Goal: Transaction & Acquisition: Purchase product/service

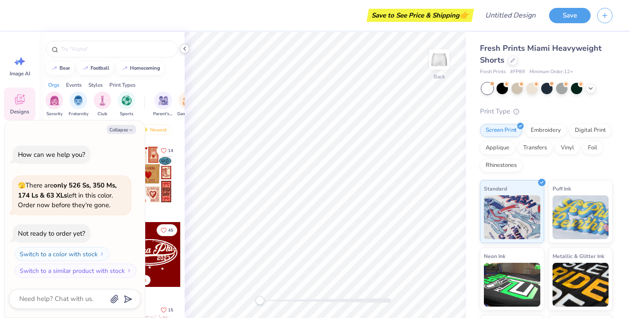
click at [186, 47] on icon at bounding box center [184, 48] width 7 height 7
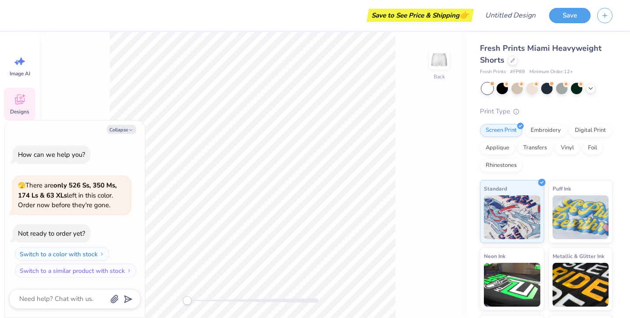
click at [124, 123] on div "Collapse How can we help you? 🫣 There are only 526 Ss, 350 Ms, 174 Ls & 63 XLs …" at bounding box center [75, 218] width 140 height 197
click at [119, 130] on button "Collapse" at bounding box center [121, 129] width 29 height 9
type textarea "x"
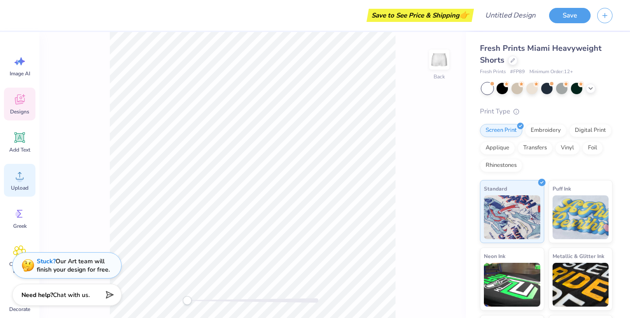
click at [14, 183] on div "Upload" at bounding box center [19, 180] width 31 height 33
click at [16, 175] on icon at bounding box center [19, 175] width 13 height 13
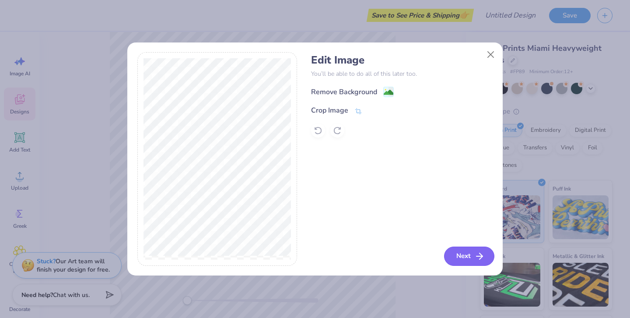
click at [460, 253] on button "Next" at bounding box center [469, 255] width 50 height 19
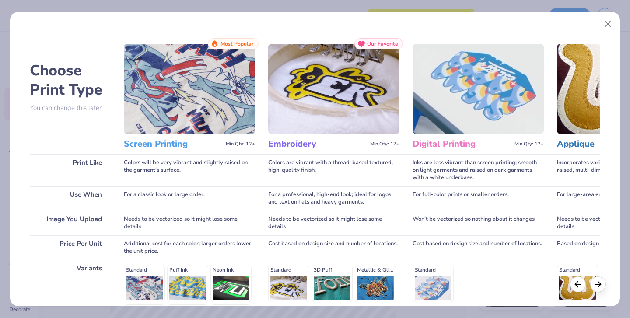
scroll to position [119, 0]
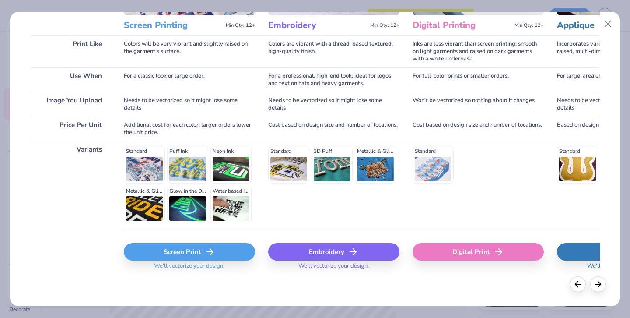
click at [188, 255] on div "Screen Print" at bounding box center [189, 251] width 131 height 17
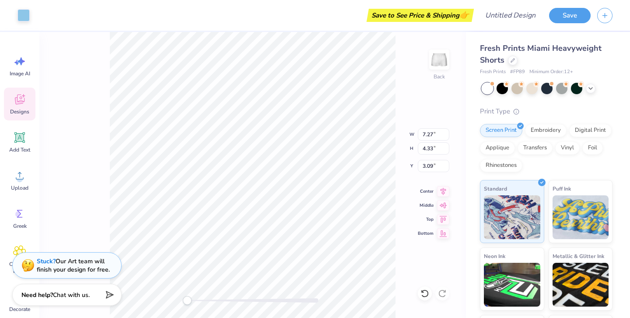
type input "3.21"
type input "1.91"
type input "5.50"
click at [397, 231] on div "Back W 3.21 3.21 " H 1.91 1.91 " Y 5.50 5.50 " Center Middle Top Bottom" at bounding box center [252, 175] width 427 height 286
type input "3.75"
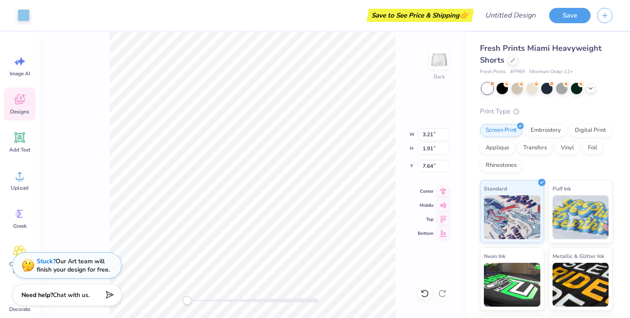
type input "2.23"
type input "7.33"
click at [396, 258] on div "Back W 3.75 3.75 " H 2.23 2.23 " Y 7.33 7.33 " Center Middle Top Bottom" at bounding box center [252, 175] width 427 height 286
click at [564, 17] on button "Save" at bounding box center [570, 14] width 42 height 15
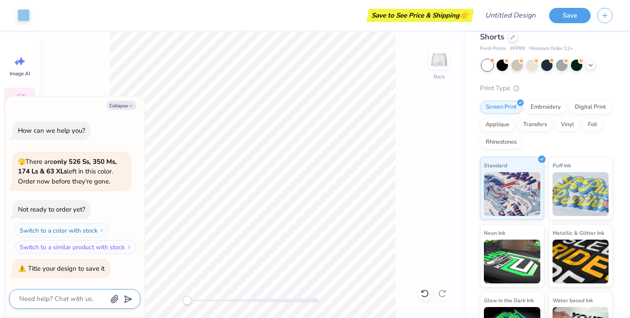
scroll to position [0, 0]
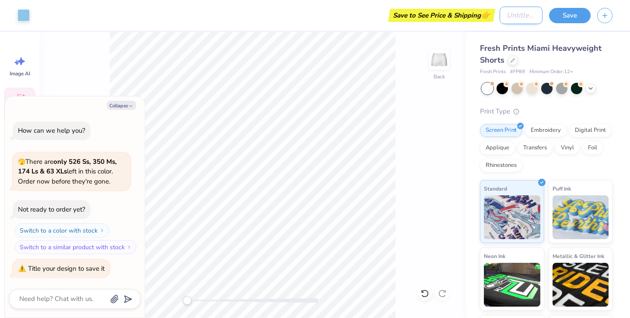
type textarea "x"
click at [504, 20] on input "Design Title" at bounding box center [521, 15] width 43 height 17
type input "j"
type textarea "x"
type input "jl"
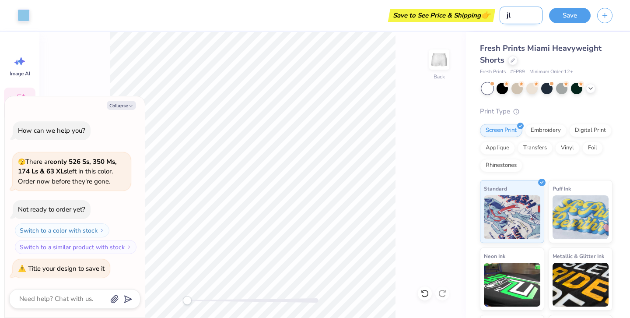
type textarea "x"
type input "jly"
type textarea "x"
type input "jly"
type textarea "x"
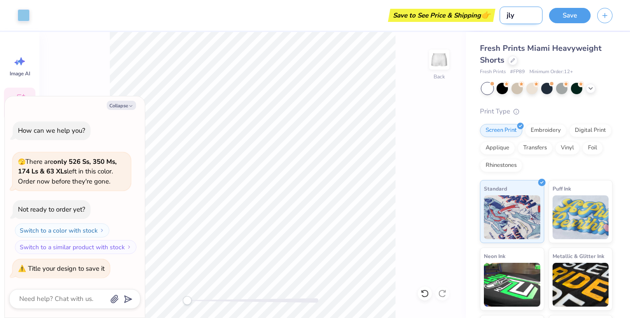
type input "jly s"
type textarea "x"
type input "jly sh"
type textarea "x"
type input "jly sho"
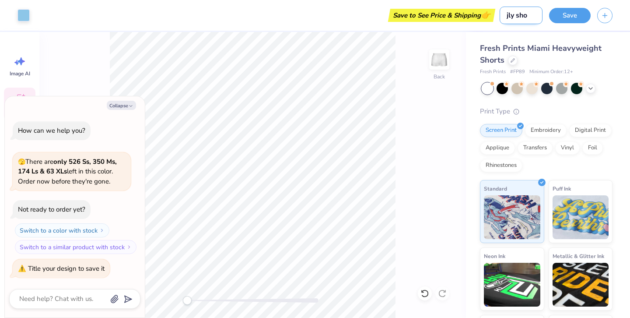
type textarea "x"
type input "jly shor"
type textarea "x"
type input "jly short"
type textarea "x"
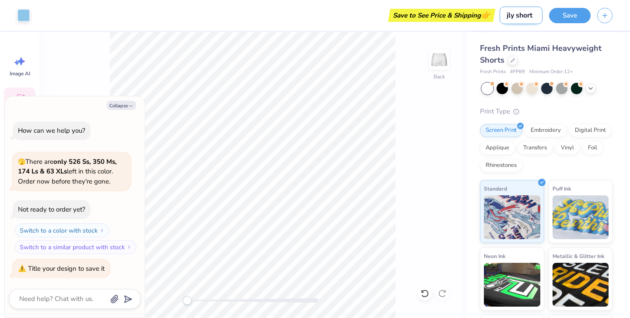
type input "jly shorts"
type textarea "x"
type input "jly shorts"
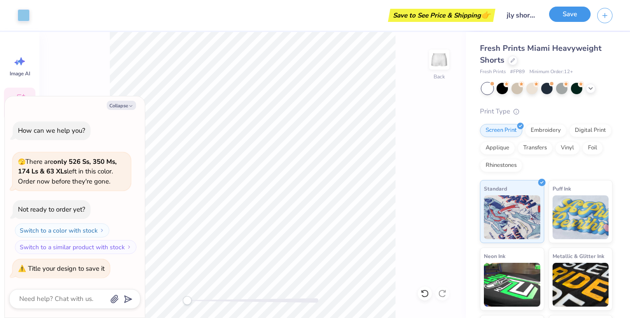
click at [570, 11] on button "Save" at bounding box center [570, 14] width 42 height 15
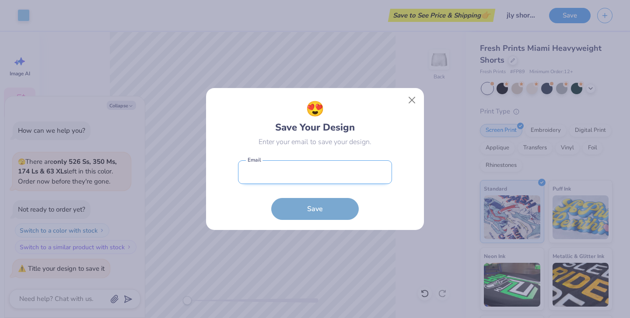
click at [315, 172] on input "email" at bounding box center [315, 172] width 154 height 24
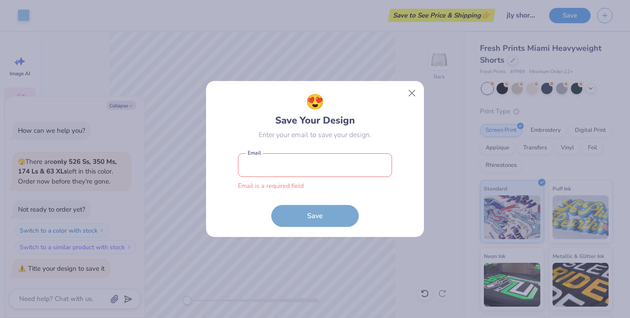
click at [294, 163] on input "email" at bounding box center [315, 165] width 154 height 24
type input "[EMAIL_ADDRESS][DOMAIN_NAME]"
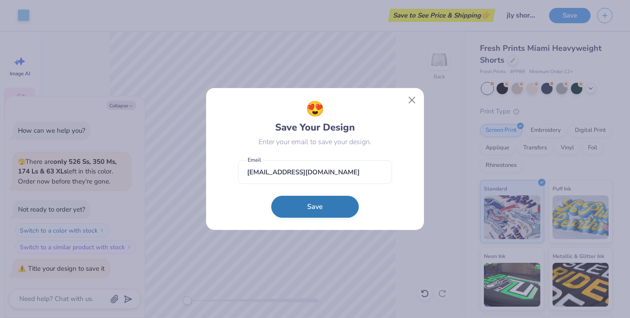
click at [315, 203] on button "Save" at bounding box center [314, 207] width 87 height 22
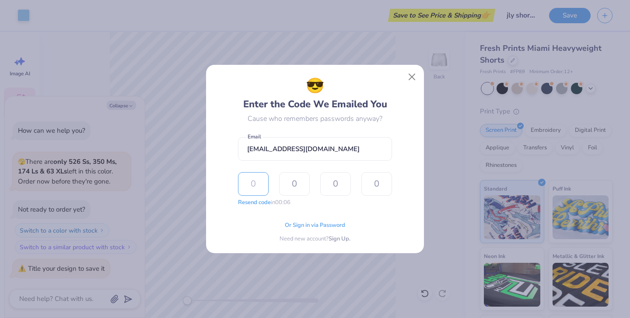
type input "7"
type input "4"
type input "3"
type input "4"
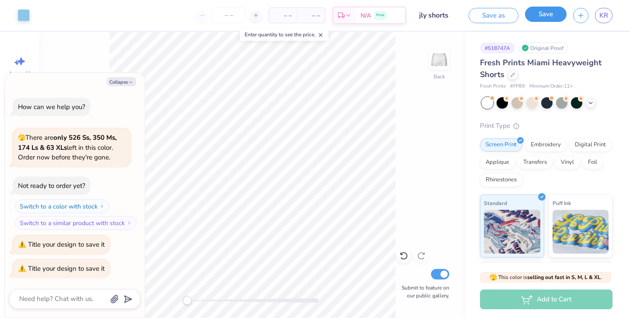
click at [532, 18] on button "Save" at bounding box center [546, 14] width 42 height 15
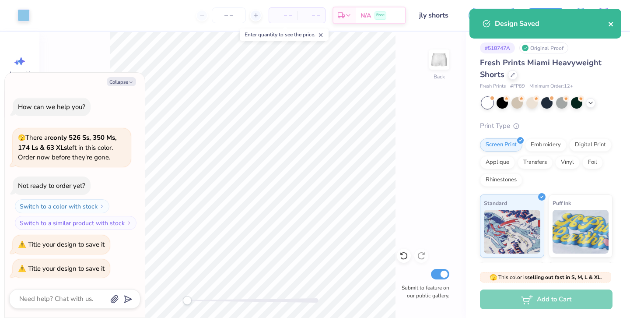
click at [608, 26] on icon "close" at bounding box center [611, 24] width 6 height 7
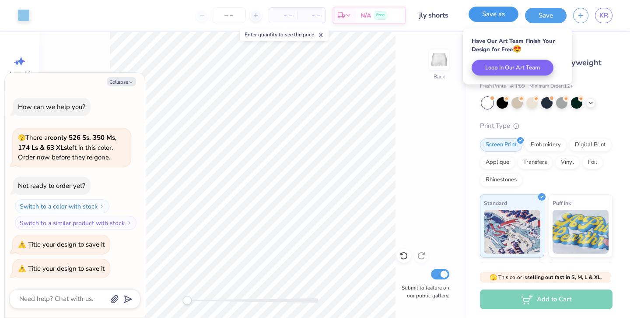
click at [492, 14] on button "Save as" at bounding box center [494, 14] width 50 height 15
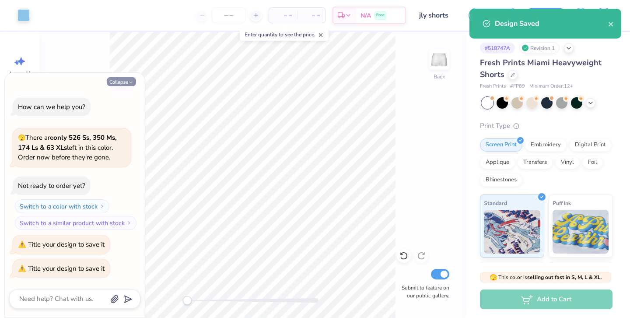
click at [131, 81] on icon "button" at bounding box center [130, 82] width 5 height 5
type textarea "x"
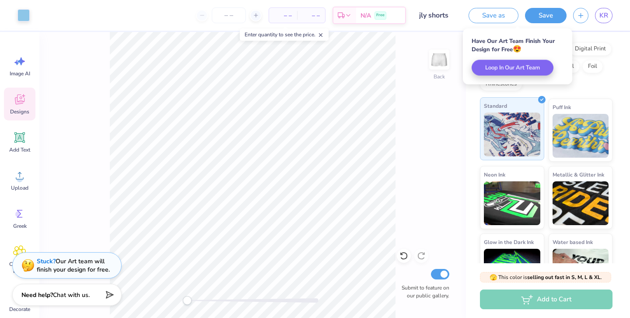
scroll to position [129, 0]
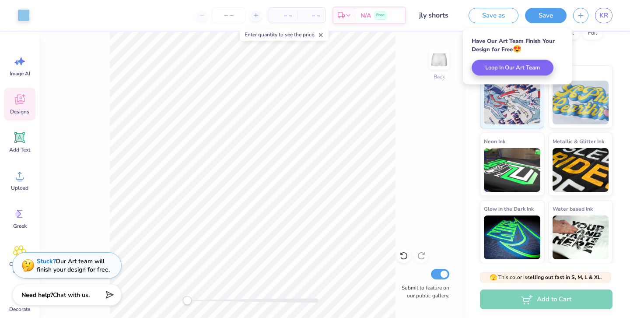
click at [528, 303] on div "Add to Cart" at bounding box center [546, 299] width 133 height 20
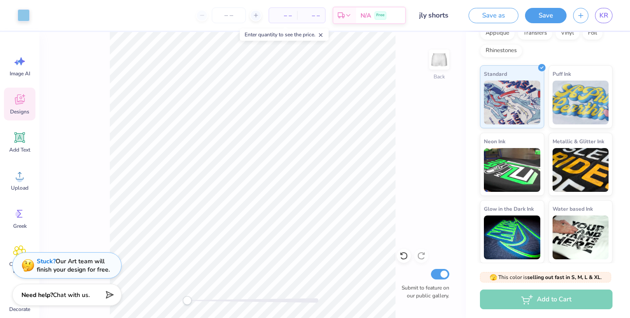
click at [553, 300] on div "Add to Cart" at bounding box center [546, 299] width 133 height 20
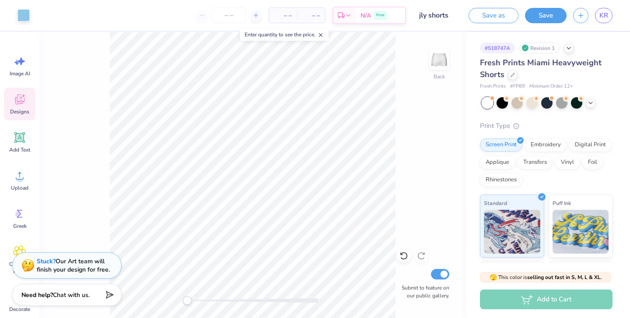
click at [568, 53] on div "# 518747A Revision 1" at bounding box center [546, 47] width 133 height 11
click at [569, 49] on icon at bounding box center [568, 47] width 7 height 7
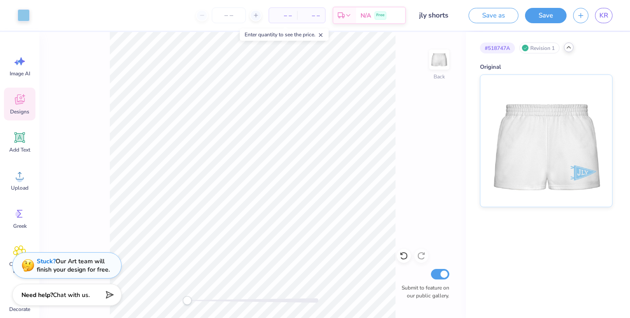
click at [569, 49] on icon at bounding box center [568, 47] width 7 height 7
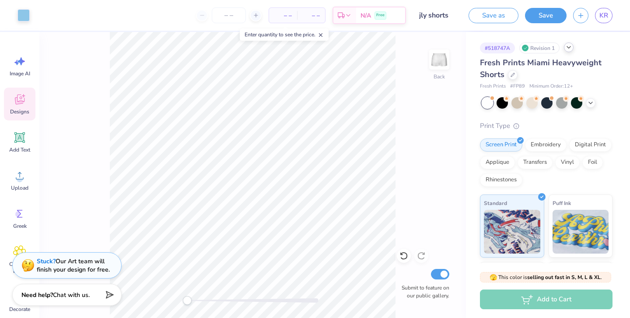
scroll to position [129, 0]
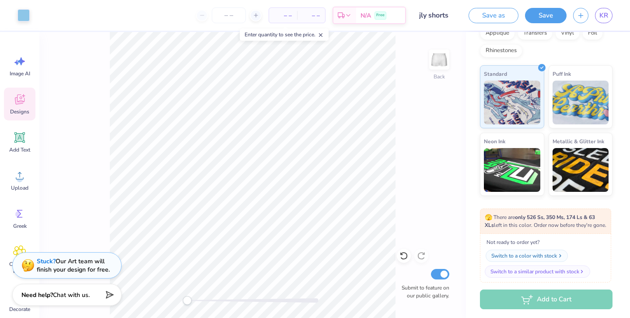
click at [529, 259] on div "Switch to a color with stock" at bounding box center [524, 256] width 66 height 8
click at [559, 258] on icon "button" at bounding box center [560, 255] width 5 height 5
click at [523, 259] on div "Switch to a color with stock" at bounding box center [524, 256] width 66 height 8
click at [513, 259] on div "Switch to a color with stock" at bounding box center [524, 256] width 66 height 8
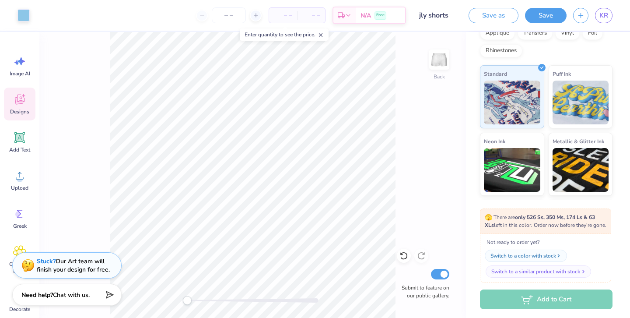
click at [514, 275] on div "Switch to a similar product with stock" at bounding box center [535, 271] width 89 height 8
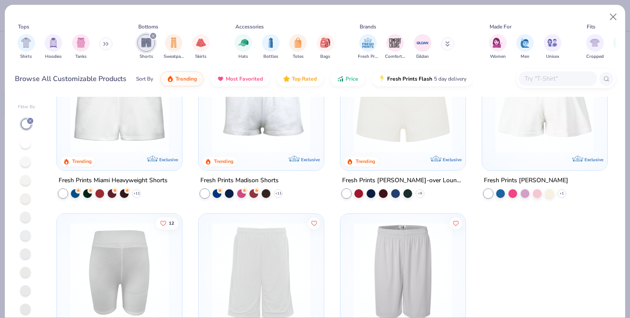
scroll to position [1, 0]
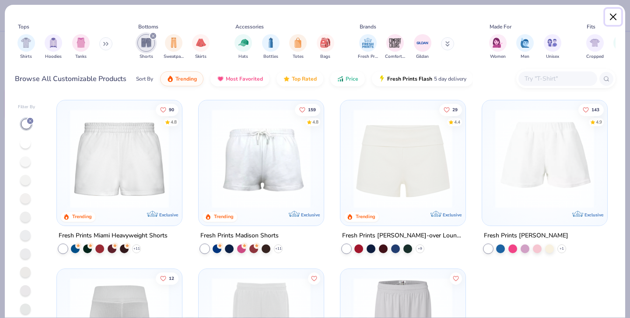
click at [614, 16] on button "Close" at bounding box center [613, 17] width 17 height 17
